Goal: Information Seeking & Learning: Compare options

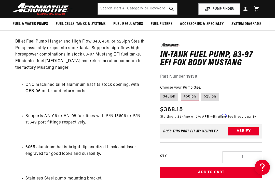
scroll to position [206, 0]
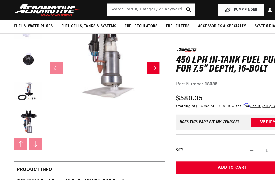
click at [20, 89] on button "Load image 6 in gallery view" at bounding box center [25, 83] width 25 height 25
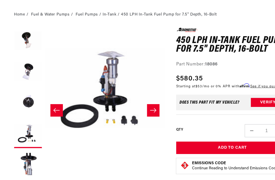
scroll to position [46, 0]
click at [142, 99] on button "Slide right" at bounding box center [139, 100] width 11 height 11
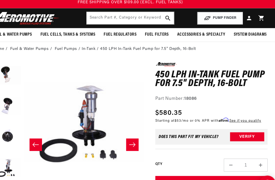
scroll to position [14, 0]
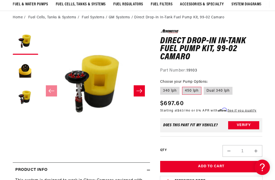
scroll to position [41, 0]
click at [214, 94] on label "Dual 340 lph" at bounding box center [218, 91] width 29 height 8
click at [204, 86] on input "Dual 340 lph" at bounding box center [204, 86] width 0 height 0
radio input "true"
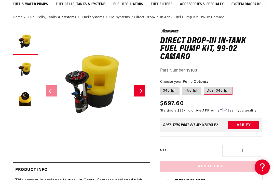
scroll to position [42, 0]
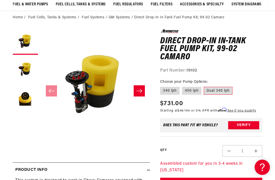
click at [194, 92] on label "450 lph" at bounding box center [191, 91] width 19 height 8
click at [182, 86] on input "450 lph" at bounding box center [182, 86] width 0 height 0
radio input "true"
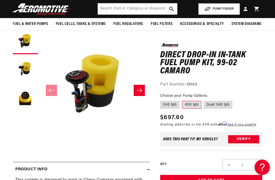
scroll to position [44, 0]
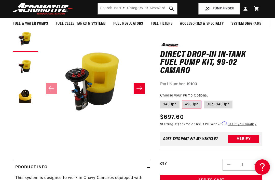
click at [142, 91] on button "Slide right" at bounding box center [139, 88] width 11 height 11
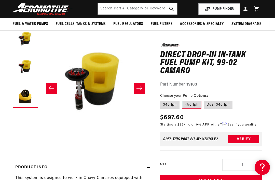
click at [141, 89] on icon "Slide right" at bounding box center [140, 88] width 6 height 4
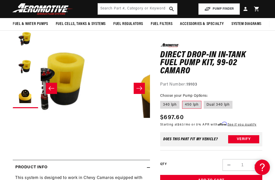
scroll to position [0, 219]
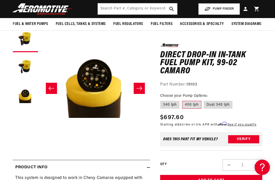
click at [144, 89] on button "Slide right" at bounding box center [139, 88] width 11 height 11
click at [141, 91] on button "Slide right" at bounding box center [139, 88] width 11 height 11
click at [139, 89] on icon "Slide right" at bounding box center [139, 88] width 6 height 5
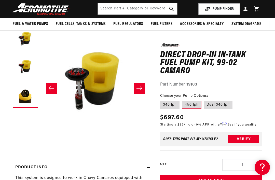
click at [141, 88] on icon "Slide right" at bounding box center [139, 88] width 6 height 5
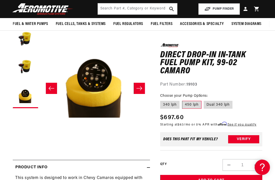
scroll to position [0, 219]
click at [140, 89] on icon "Slide right" at bounding box center [139, 88] width 6 height 5
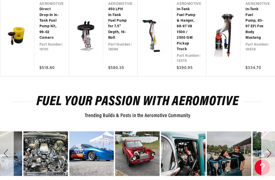
scroll to position [725, 0]
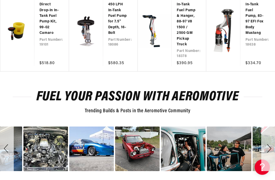
click at [273, 150] on div "Next" at bounding box center [268, 149] width 14 height 45
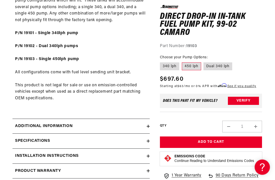
scroll to position [267, 0]
click at [1, 104] on section "0.0 star rating Write a review Direct Drop-In In-Tank Fuel Pump Kit, 99-02 Cama…" at bounding box center [137, -1] width 275 height 403
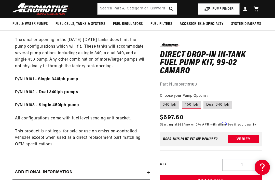
scroll to position [221, 0]
click at [44, 103] on strong "P/N 19103 - Single 450lph pump" at bounding box center [47, 105] width 64 height 4
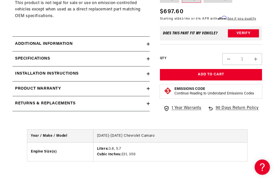
scroll to position [350, 0]
click at [20, 71] on h2 "Installation Instructions" at bounding box center [47, 74] width 64 height 7
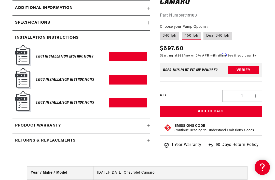
scroll to position [386, 0]
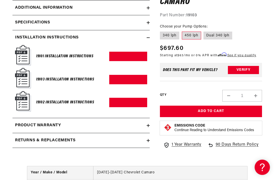
click at [52, 76] on h6 "19103 Installation Instructions" at bounding box center [65, 79] width 58 height 7
click at [22, 68] on img at bounding box center [23, 78] width 16 height 21
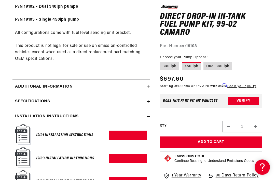
scroll to position [307, 0]
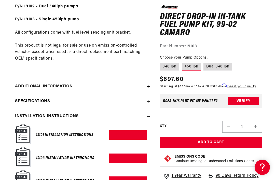
click at [20, 83] on h2 "Additional information" at bounding box center [44, 86] width 58 height 7
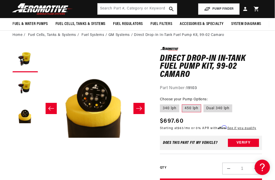
scroll to position [24, 0]
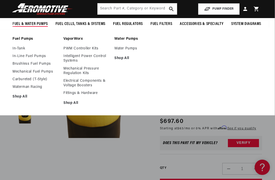
click at [15, 46] on link "In-Tank" at bounding box center [35, 48] width 46 height 5
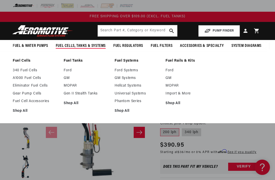
click at [15, 78] on link "A1000 Fuel Cells" at bounding box center [36, 78] width 46 height 5
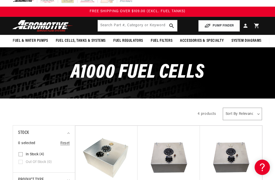
scroll to position [5, 0]
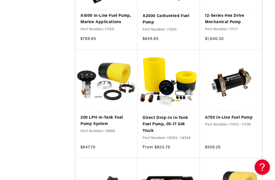
scroll to position [636, 0]
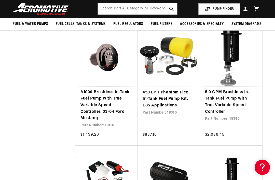
scroll to position [885, 0]
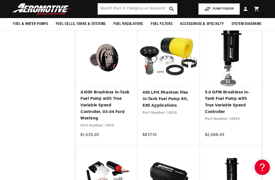
click at [181, 92] on link "450 LPH Phantom Flex In-Tank Fuel Pump Kit, E85 Applications" at bounding box center [169, 100] width 52 height 20
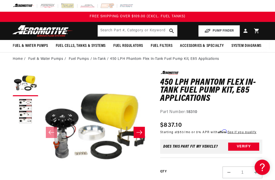
click at [21, 108] on button "Load image 2 in gallery view" at bounding box center [25, 111] width 25 height 25
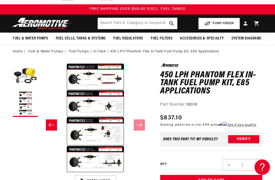
scroll to position [7, 0]
click at [41, 173] on button "Open media 2 in modal" at bounding box center [41, 173] width 0 height 0
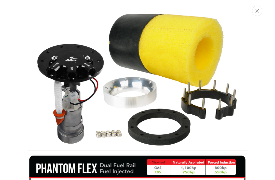
scroll to position [0, 0]
click at [102, 134] on img "Media gallery" at bounding box center [137, 78] width 219 height 146
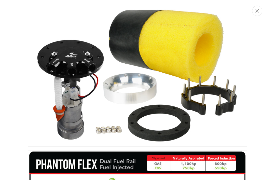
scroll to position [4, 0]
click at [113, 121] on img "Media gallery" at bounding box center [137, 74] width 219 height 146
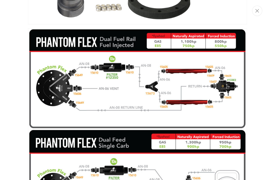
scroll to position [126, 0]
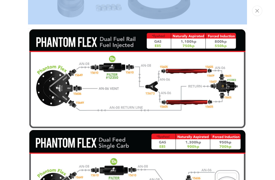
click at [22, 115] on div "Media gallery" at bounding box center [137, 90] width 275 height 180
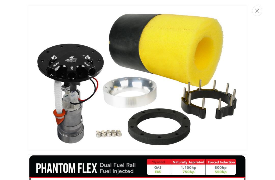
scroll to position [1, 0]
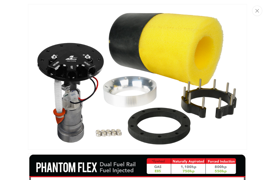
click at [85, 55] on img "Media gallery" at bounding box center [137, 77] width 219 height 146
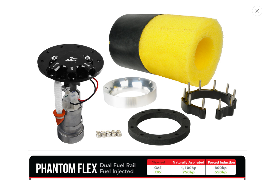
scroll to position [0, 0]
